Goal: Task Accomplishment & Management: Use online tool/utility

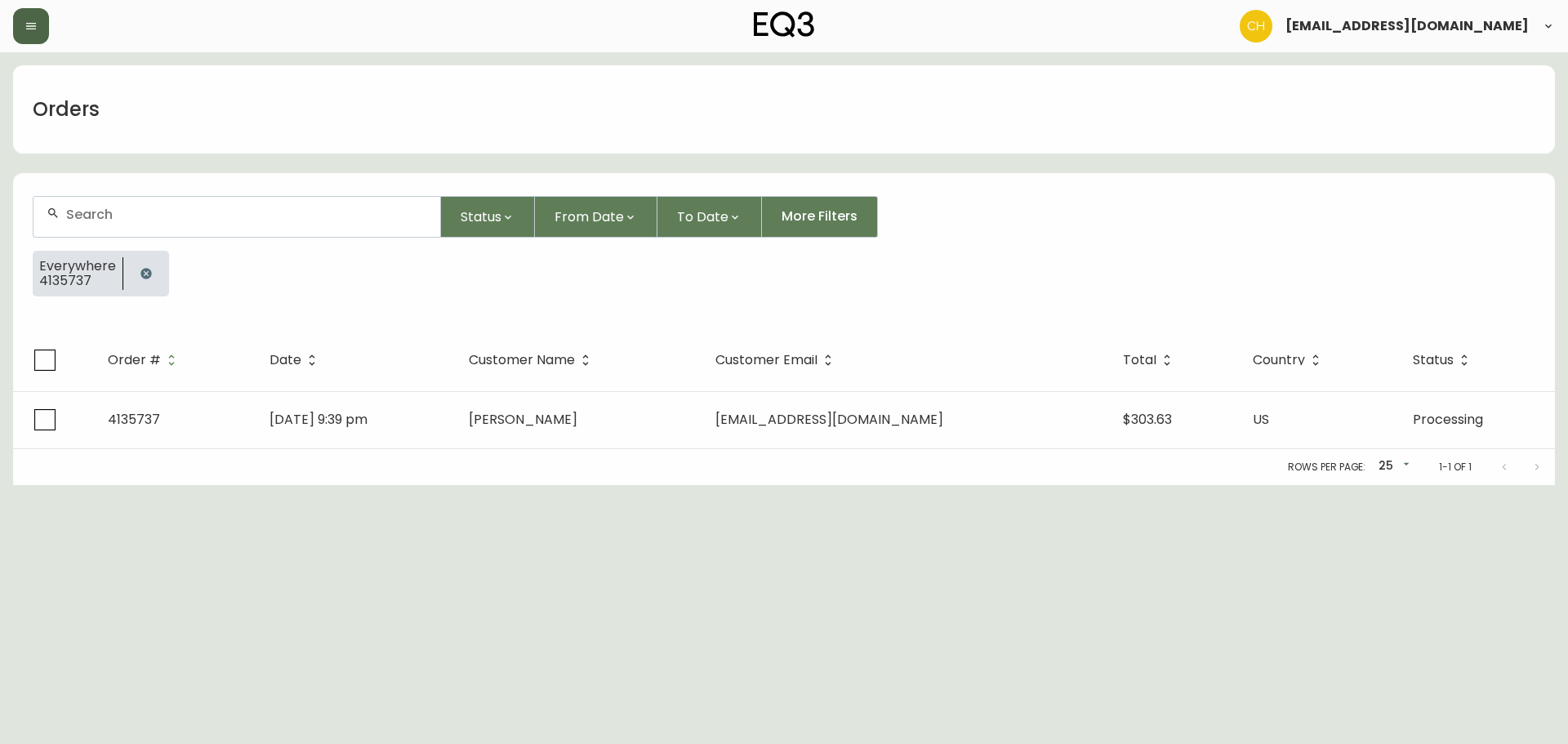
click at [32, 31] on icon "button" at bounding box center [30, 25] width 13 height 13
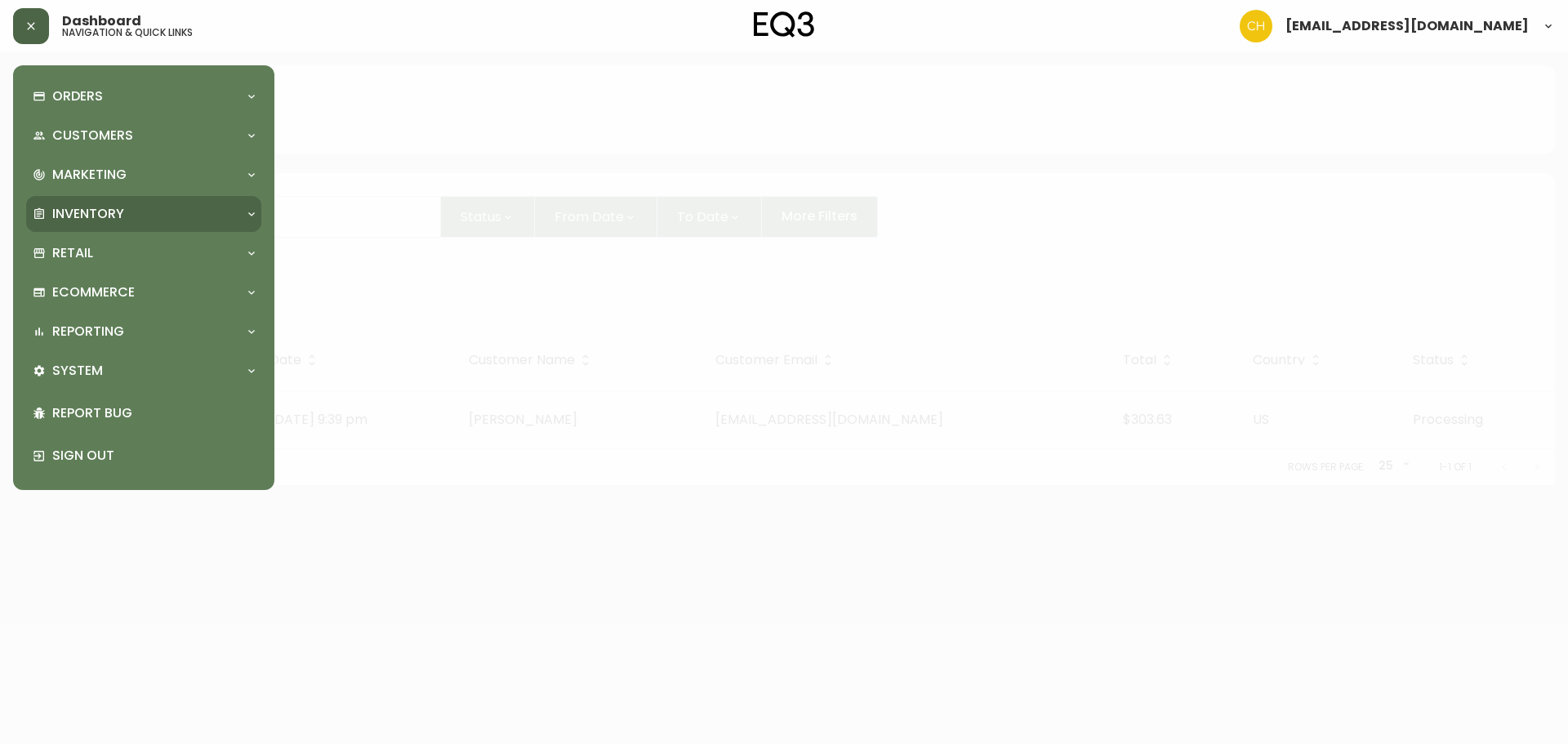
click at [71, 213] on p "Inventory" at bounding box center [87, 213] width 71 height 18
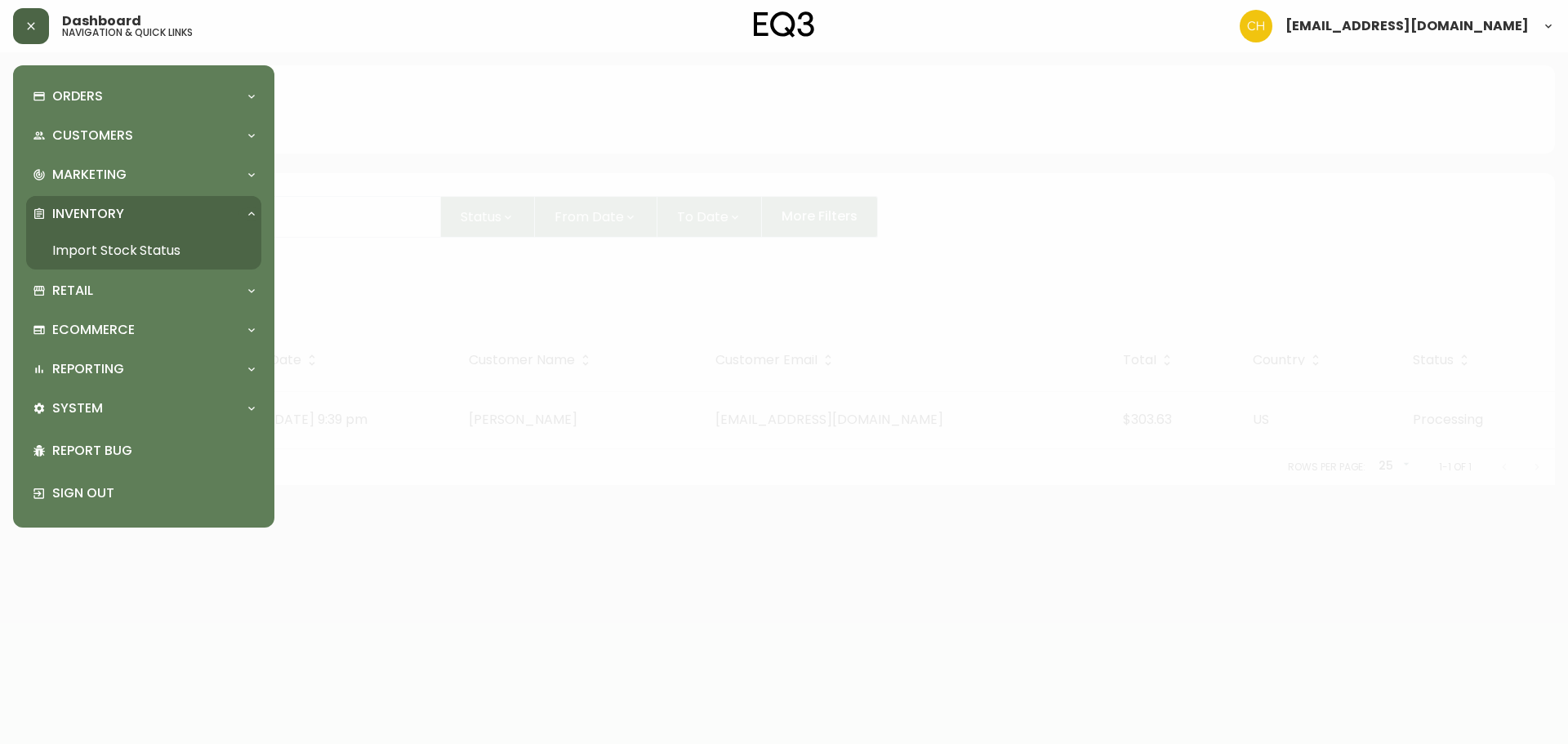
click at [71, 244] on link "Import Stock Status" at bounding box center [144, 251] width 235 height 37
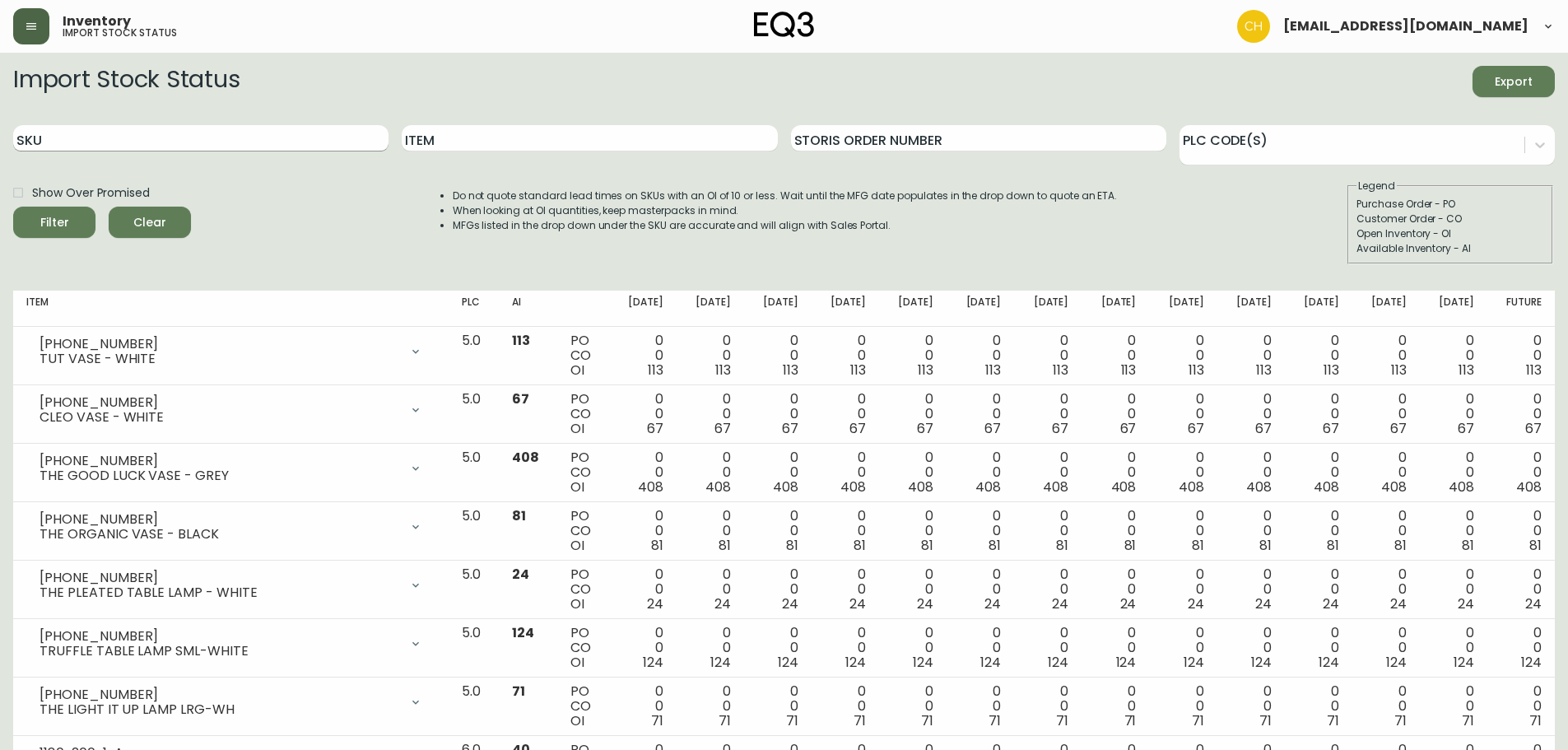
click at [110, 133] on input "SKU" at bounding box center [200, 138] width 375 height 27
click at [13, 206] on button "Filter" at bounding box center [53, 222] width 82 height 32
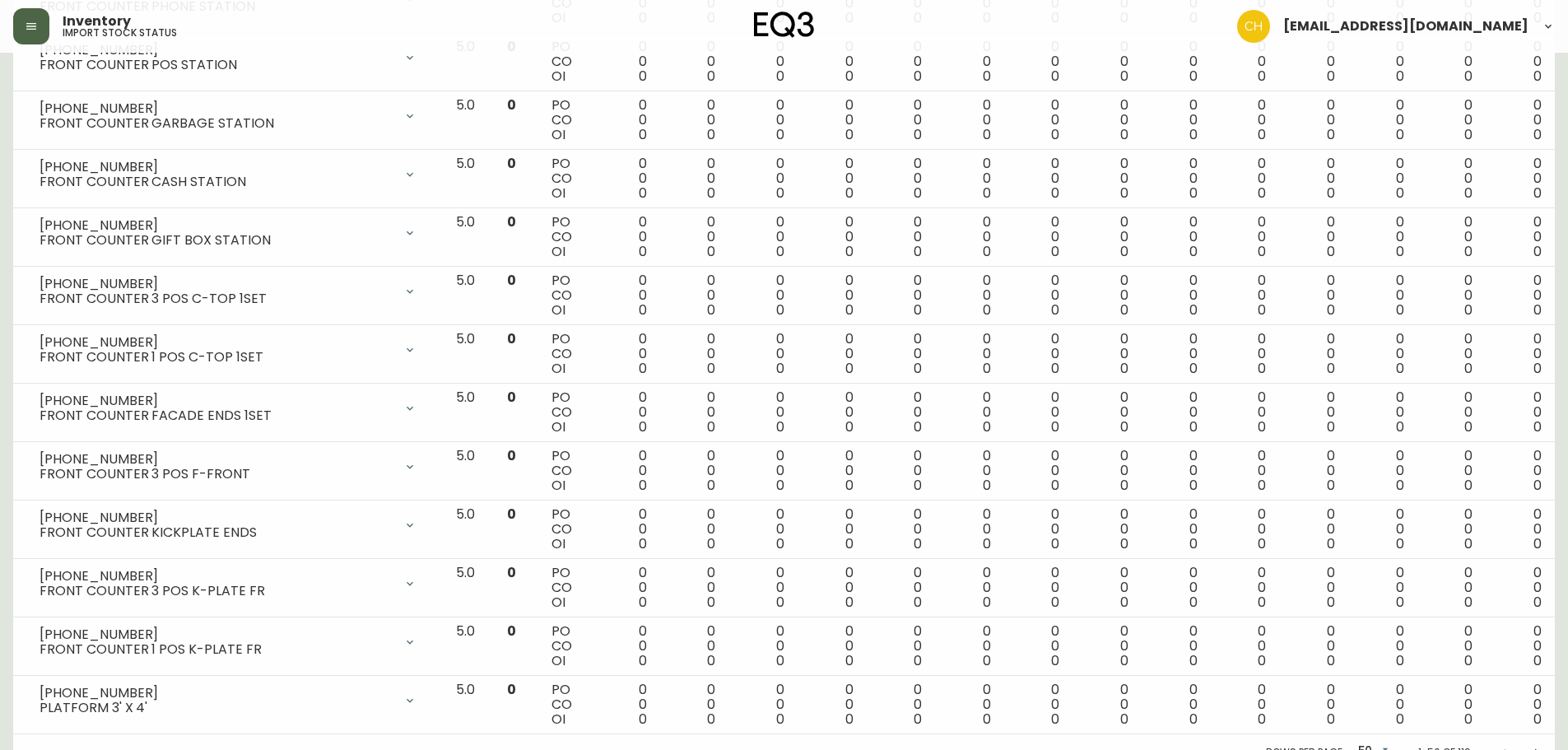
scroll to position [2535, 0]
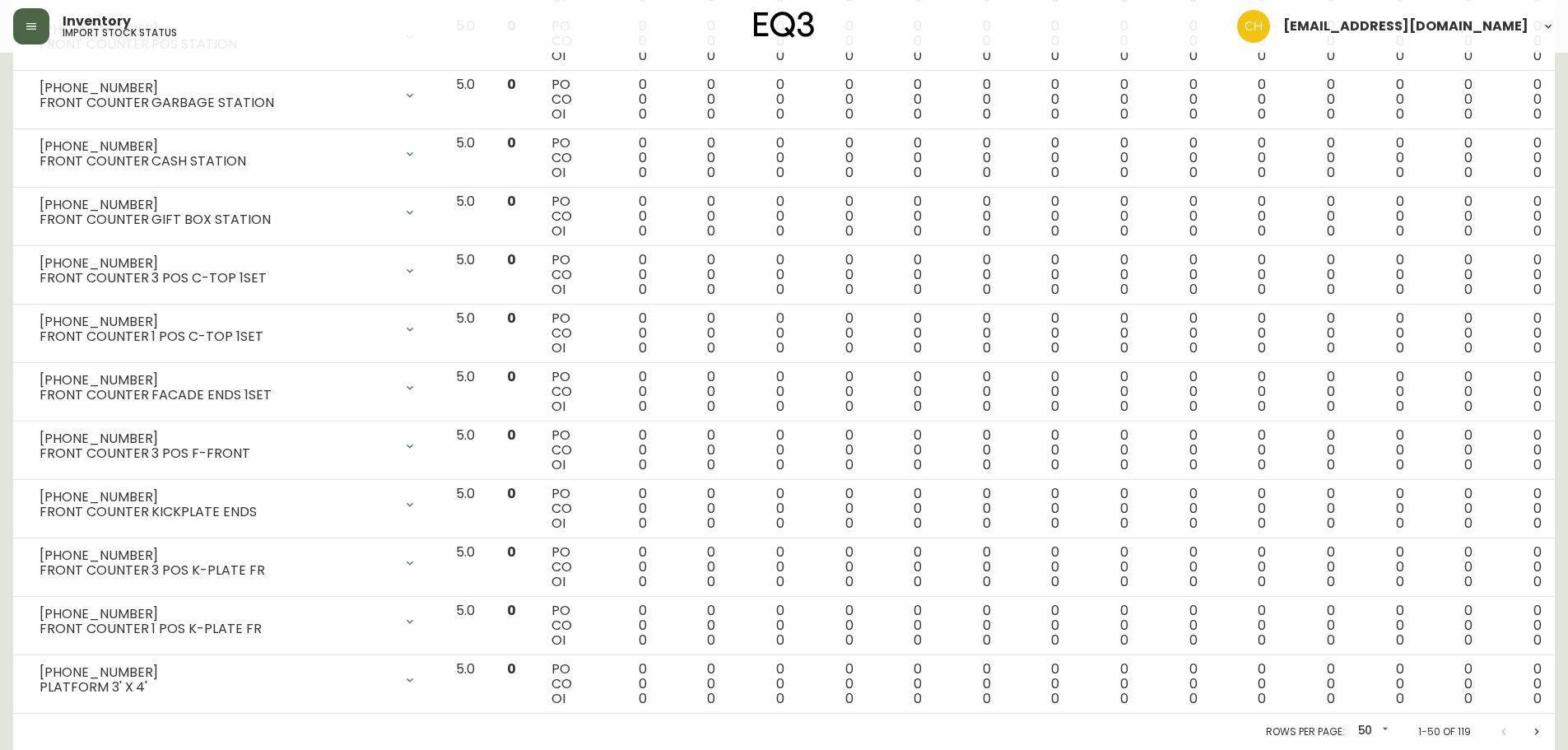
click at [1533, 727] on icon "Next page" at bounding box center [1535, 731] width 13 height 13
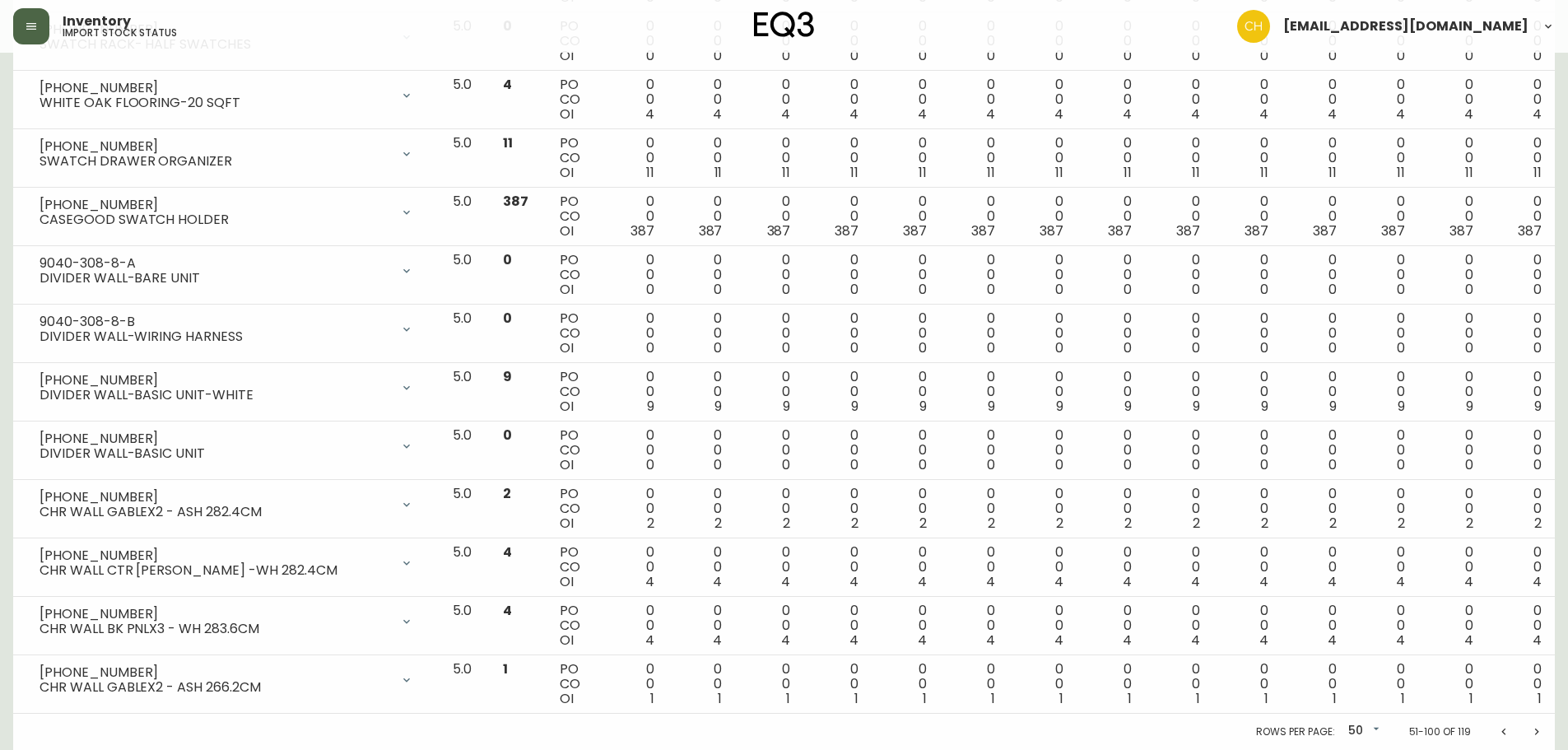
click at [1533, 731] on icon "Next page" at bounding box center [1535, 731] width 13 height 13
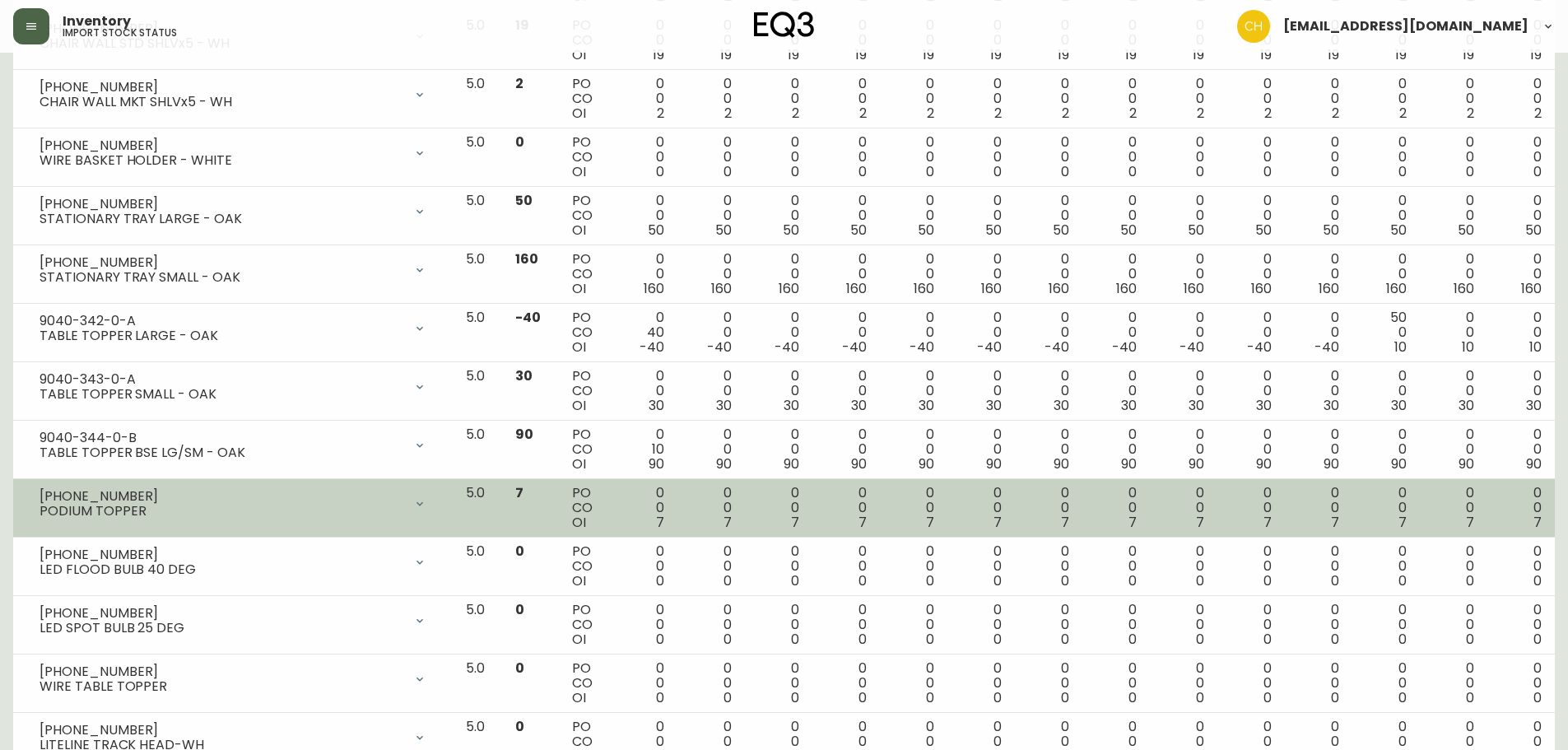
scroll to position [723, 0]
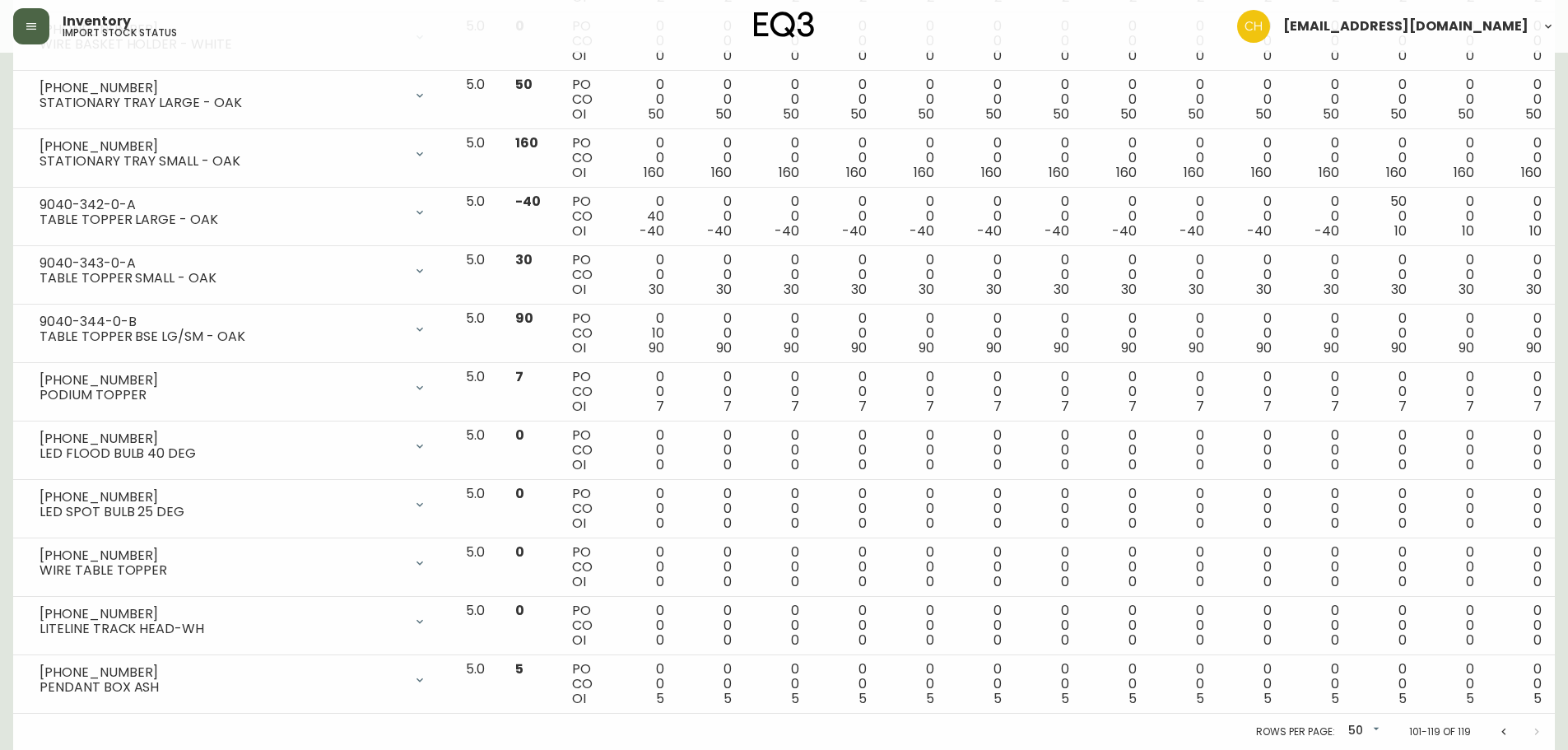
click at [1504, 732] on icon "Previous page" at bounding box center [1503, 731] width 13 height 13
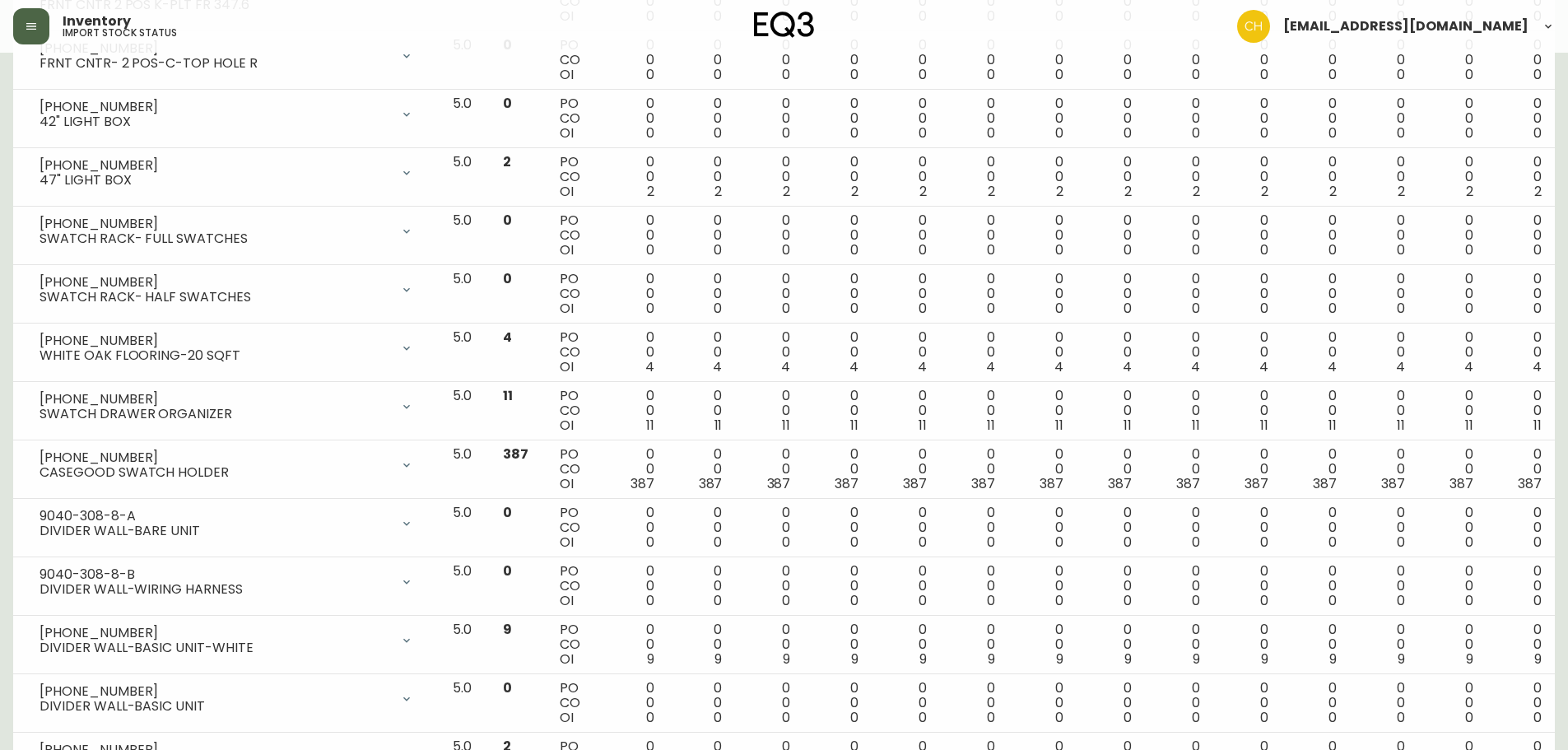
scroll to position [2535, 0]
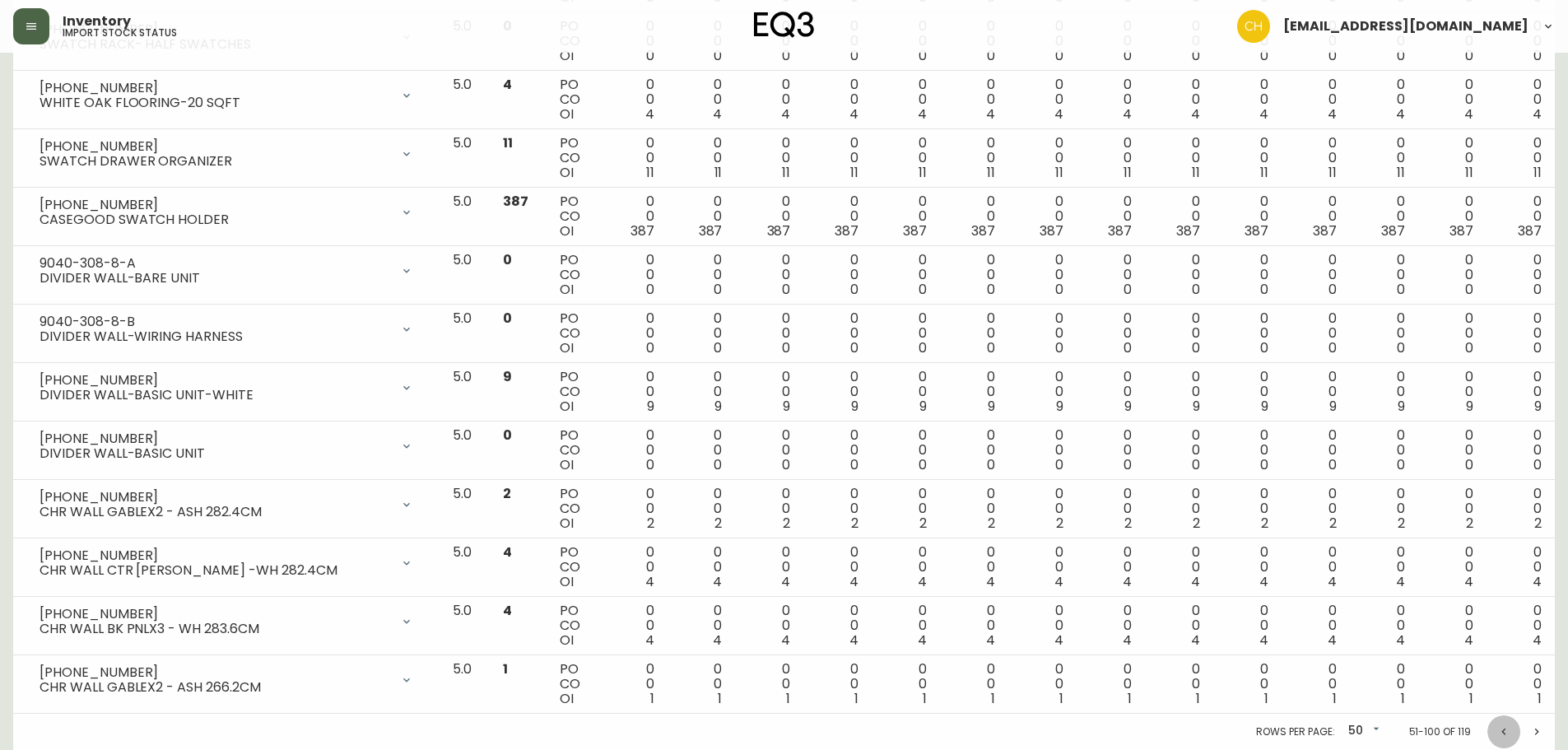
click at [1505, 732] on icon "Previous page" at bounding box center [1503, 731] width 13 height 13
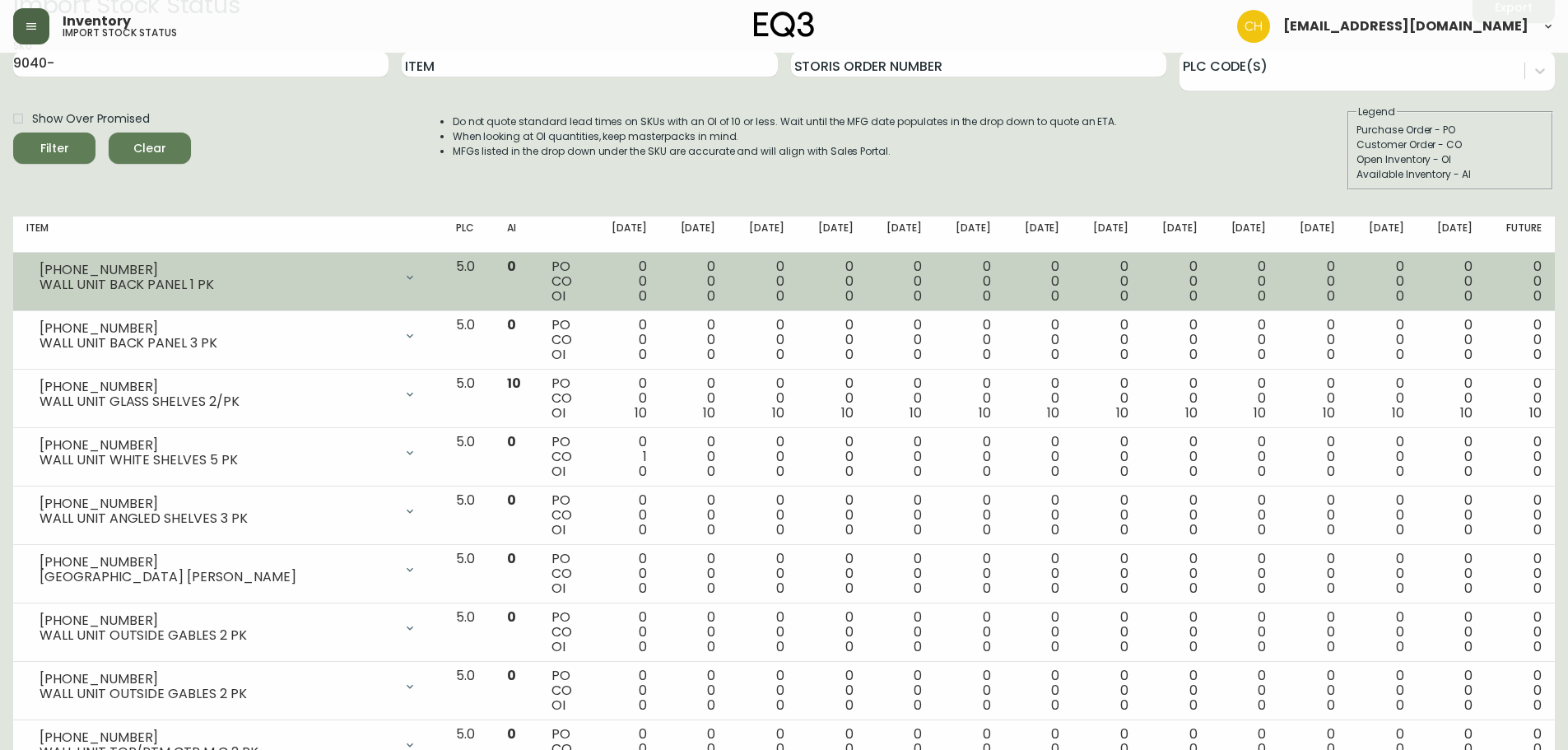
scroll to position [0, 0]
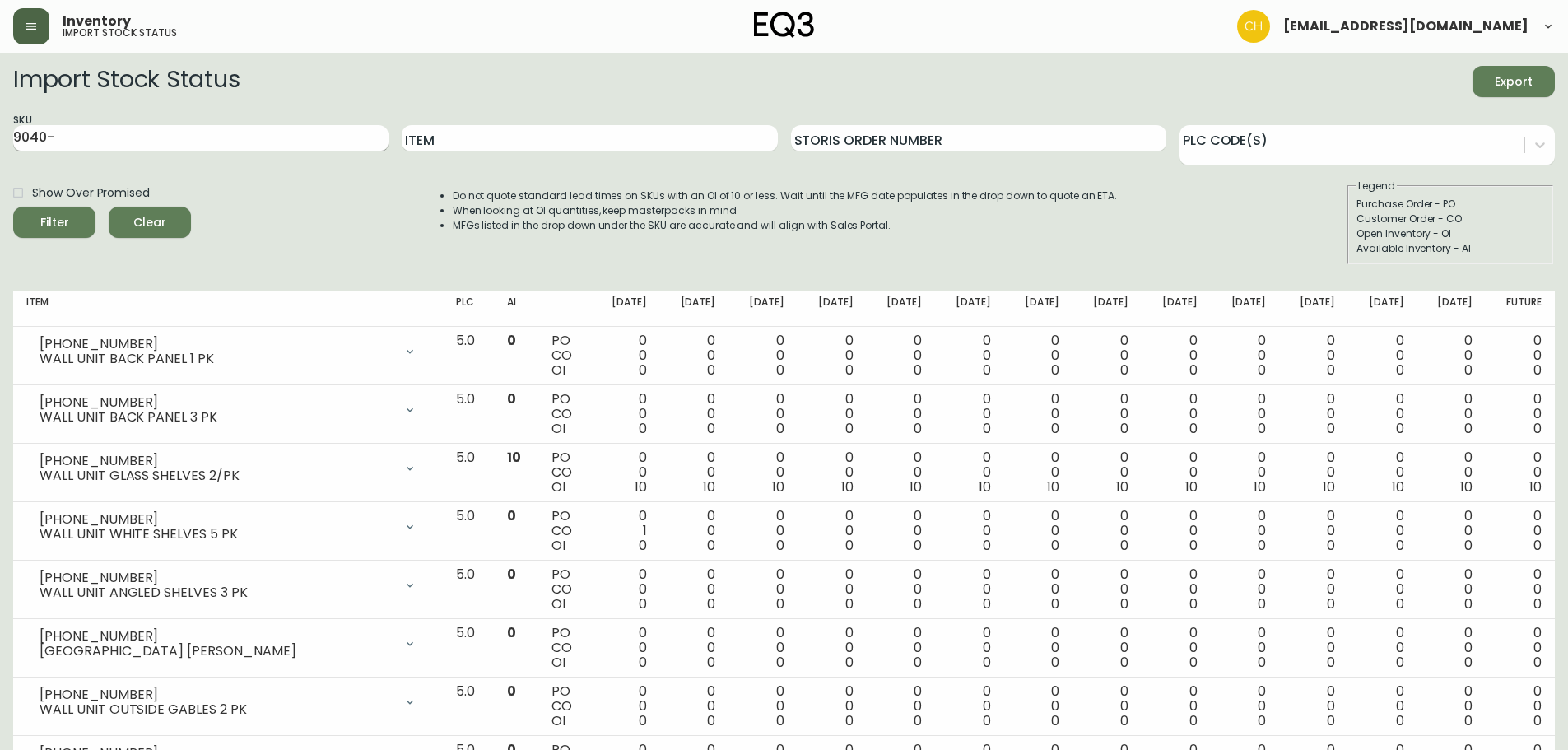
click at [153, 131] on input "9040-" at bounding box center [200, 138] width 375 height 27
drag, startPoint x: 153, startPoint y: 131, endPoint x: 0, endPoint y: 132, distance: 153.0
click at [13, 206] on button "Filter" at bounding box center [53, 222] width 82 height 32
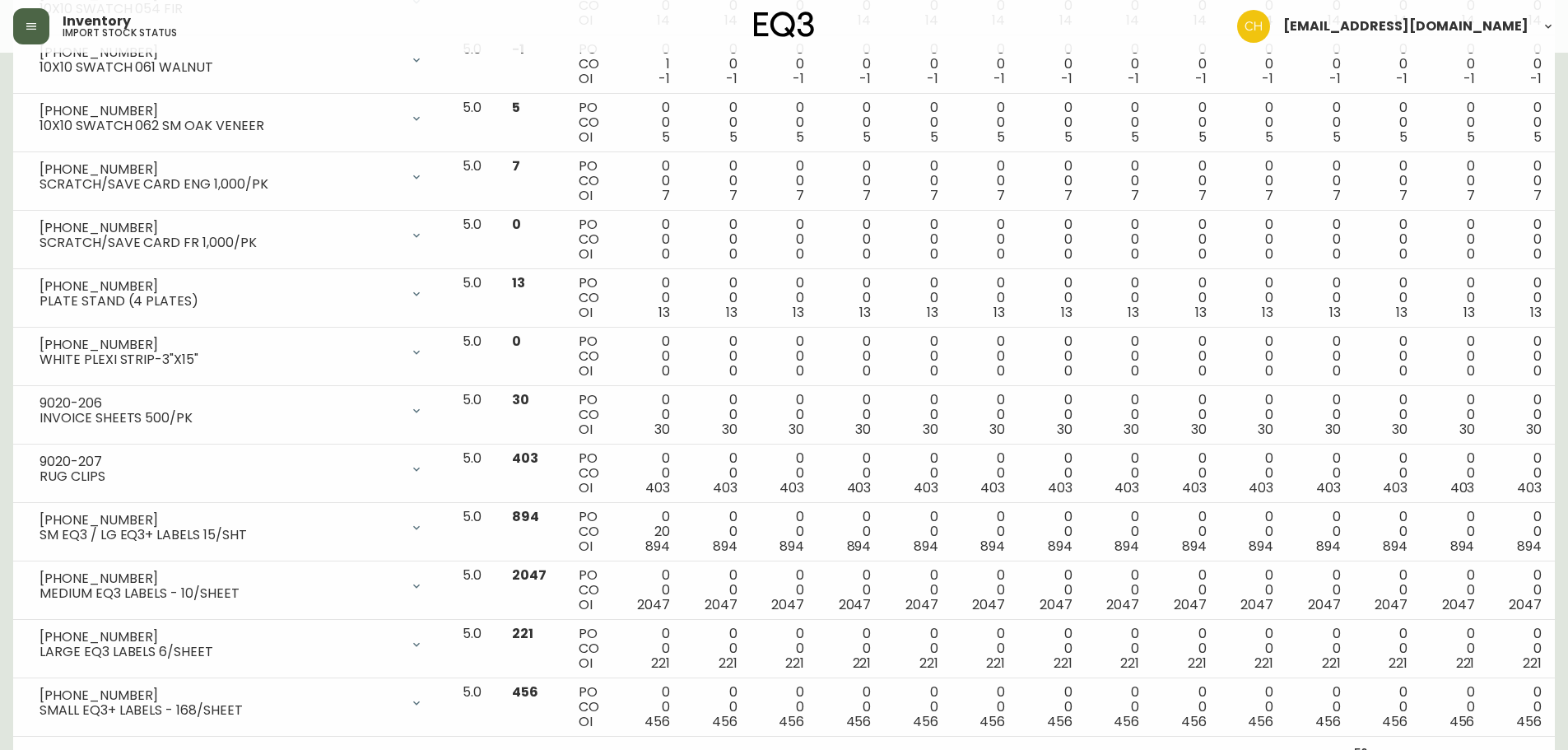
scroll to position [2535, 0]
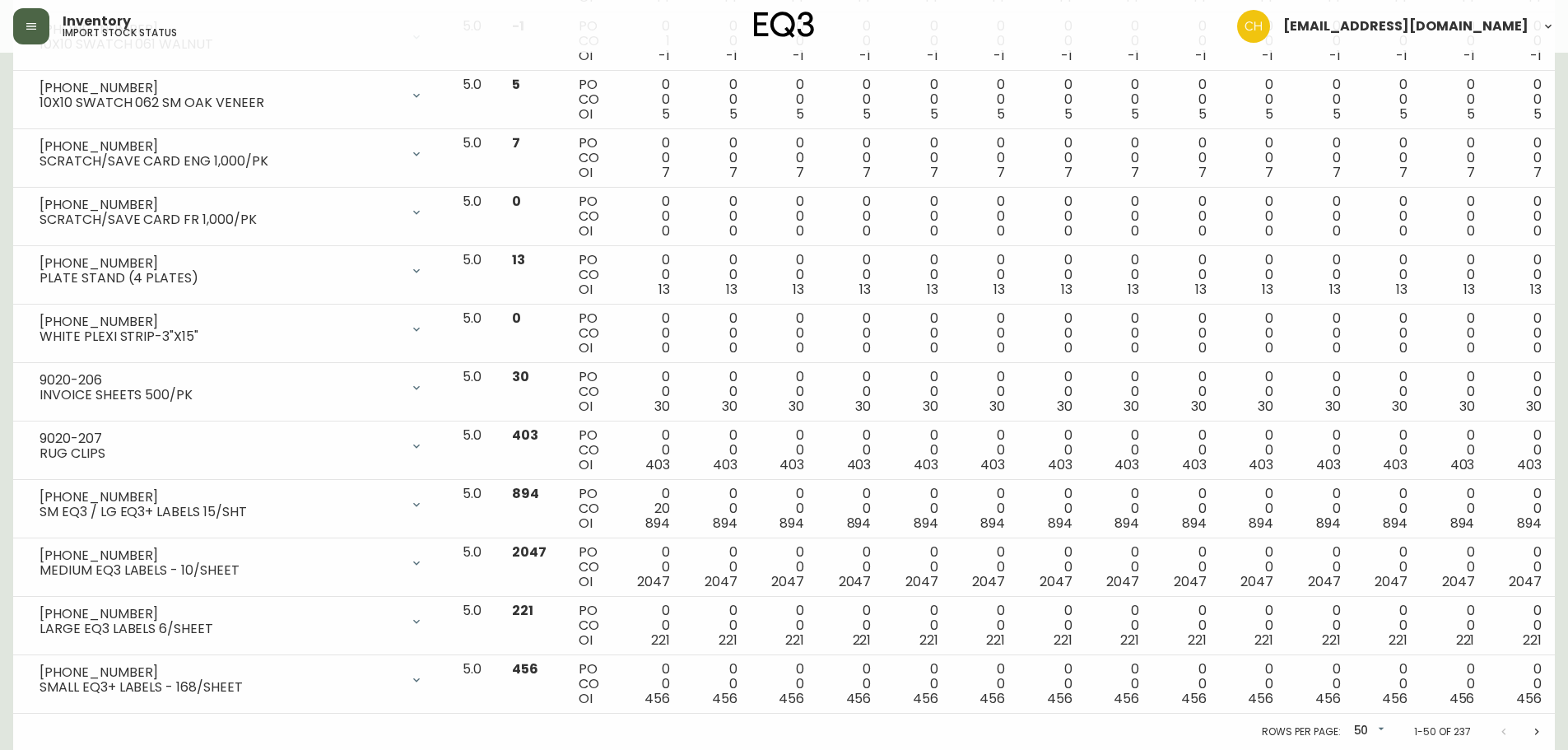
click at [1535, 730] on icon "Next page" at bounding box center [1535, 731] width 13 height 13
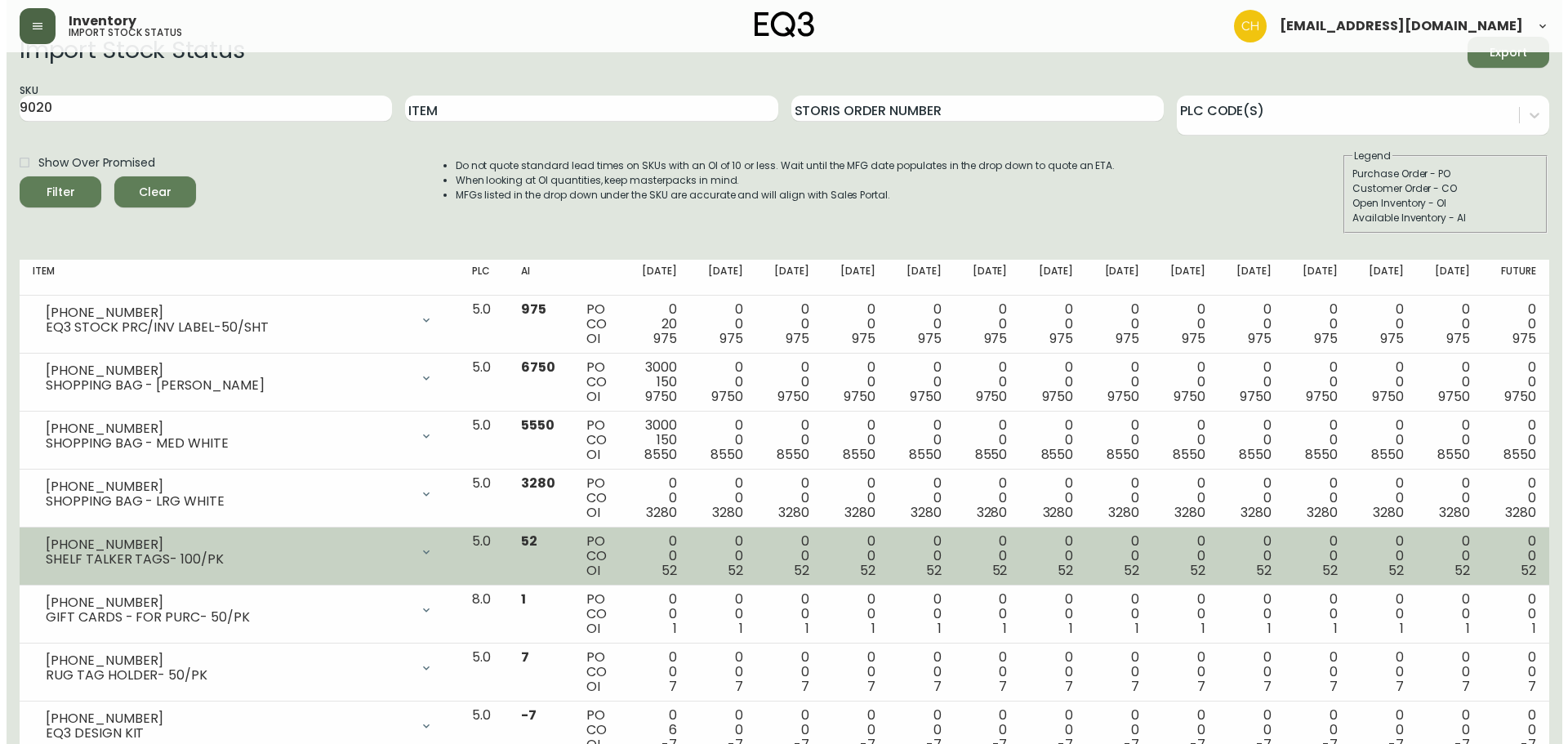
scroll to position [0, 0]
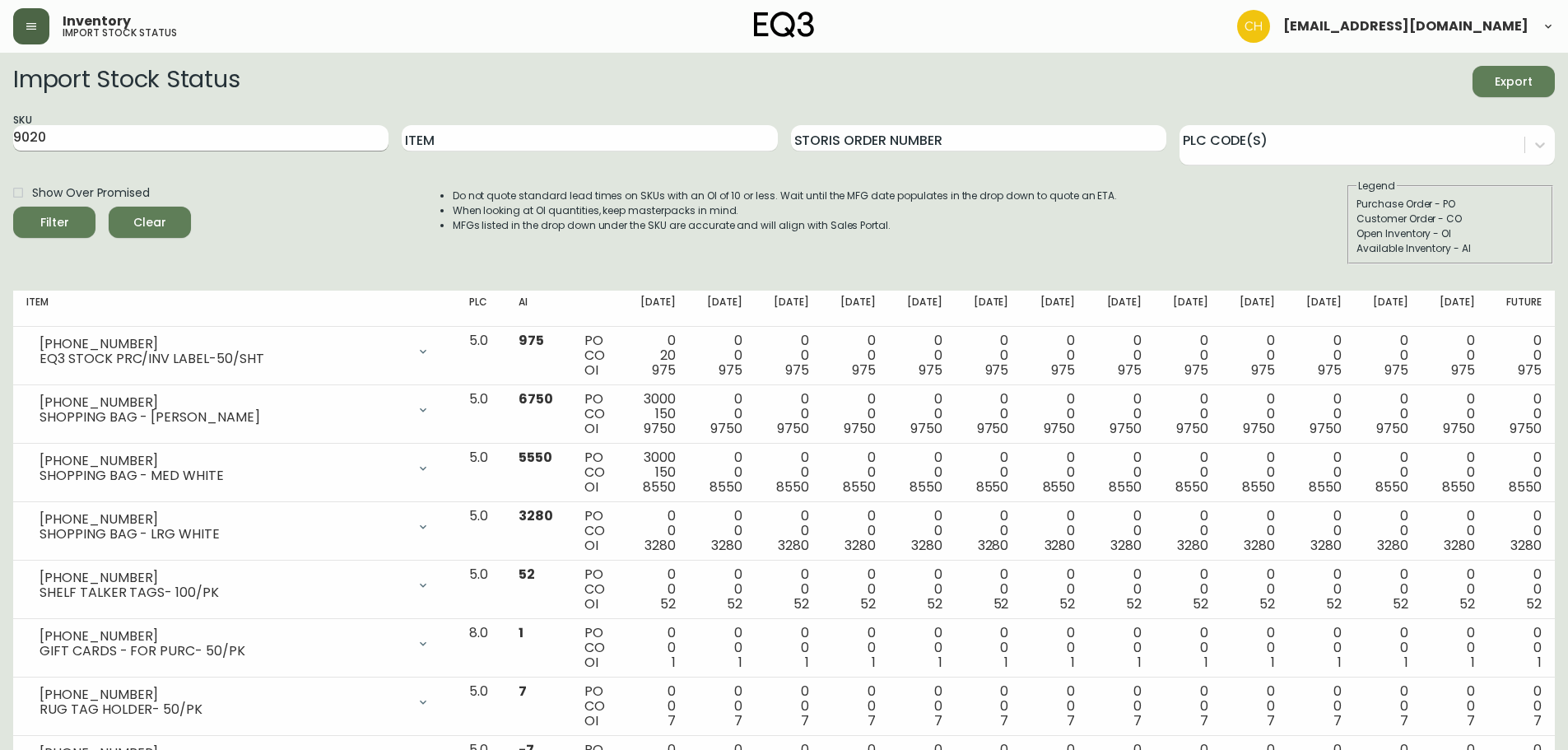
click at [217, 134] on input "9020" at bounding box center [200, 138] width 375 height 27
type input "[PHONE_NUMBER]"
click at [13, 206] on button "Filter" at bounding box center [53, 222] width 82 height 32
